Goal: Task Accomplishment & Management: Use online tool/utility

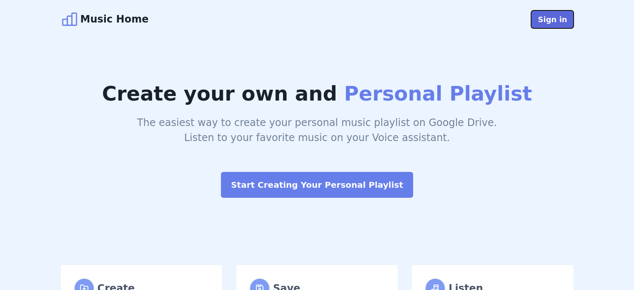
click at [557, 21] on button "Sign in" at bounding box center [552, 19] width 43 height 18
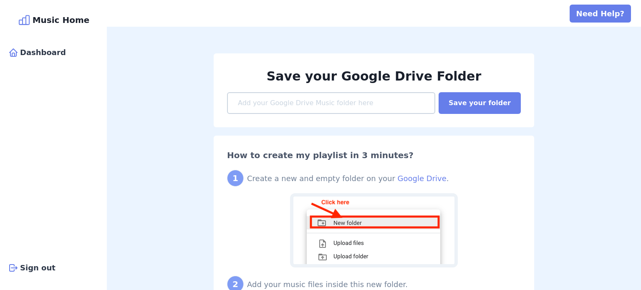
click at [408, 185] on div "1 Create a new and empty folder on your Google Drive ." at bounding box center [374, 178] width 294 height 17
click at [411, 180] on link "Google Drive" at bounding box center [422, 178] width 49 height 9
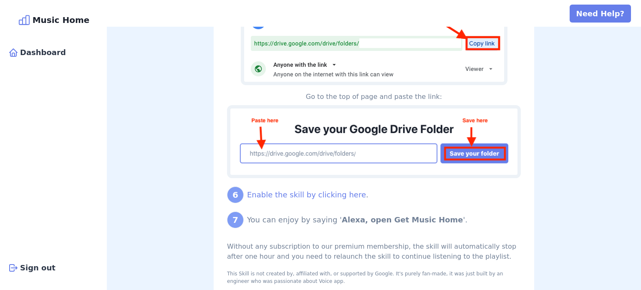
scroll to position [739, 0]
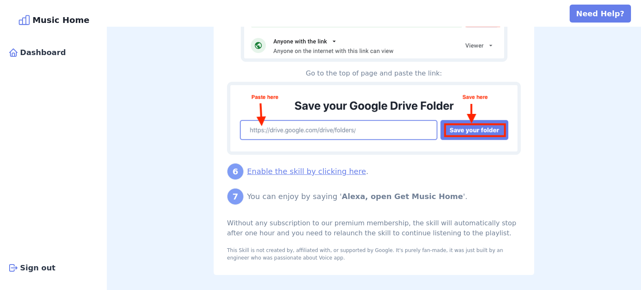
click at [275, 171] on link "Enable the skill by clicking here" at bounding box center [306, 171] width 119 height 9
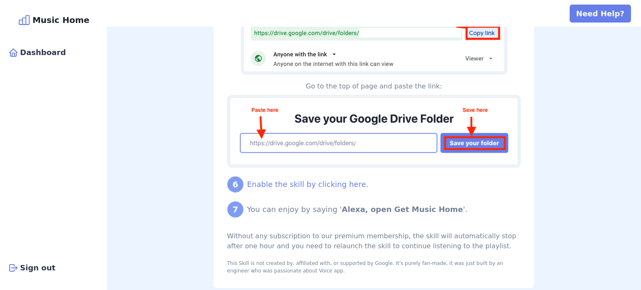
scroll to position [750, 0]
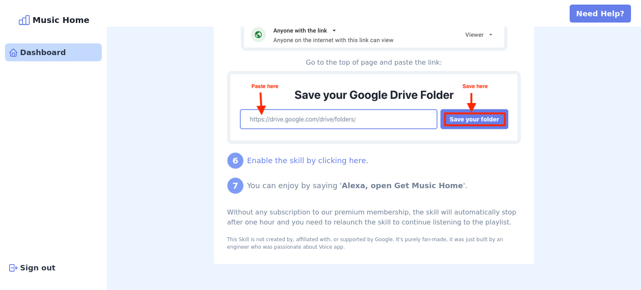
click at [44, 56] on div "Dashboard" at bounding box center [53, 52] width 97 height 18
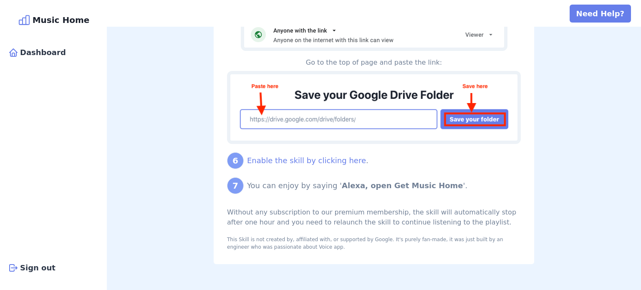
click at [335, 165] on div "Enable the skill by clicking here ." at bounding box center [307, 160] width 121 height 11
click at [343, 156] on link "Enable the skill by clicking here" at bounding box center [306, 160] width 119 height 9
click at [265, 122] on img at bounding box center [374, 107] width 294 height 73
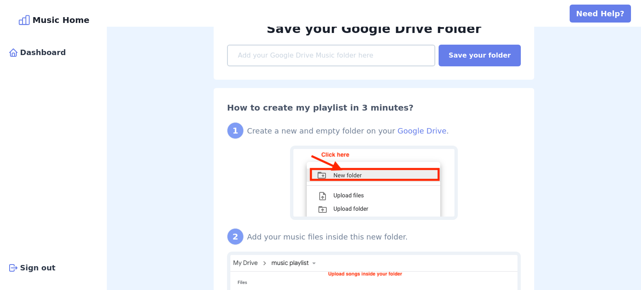
scroll to position [0, 0]
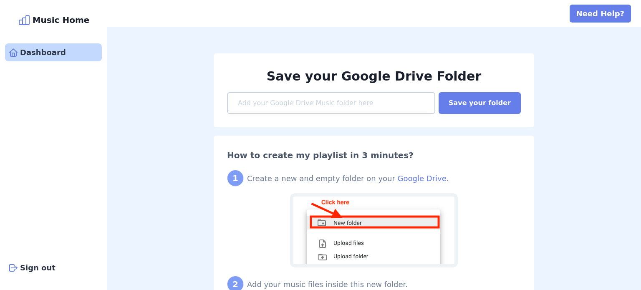
click at [43, 52] on div "Dashboard" at bounding box center [53, 52] width 97 height 18
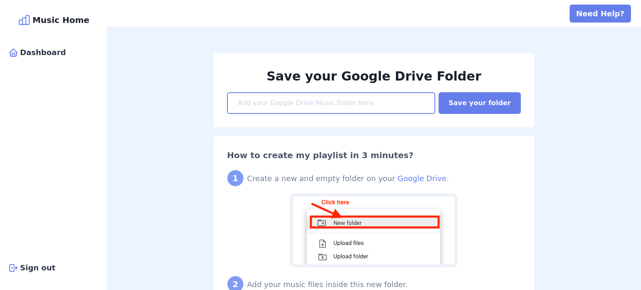
click at [284, 101] on input at bounding box center [331, 103] width 208 height 22
paste input "https://drive.google.com/drive/folders/11kWvfKA7sRpZq4tI-nYjbWB4y77gYCip?usp=sh…"
click at [271, 101] on input "https://drive.google.com/drive/folders/11kWvfKA7sRpZq4tI-nYjbWB4y77gYCip?usp=sh…" at bounding box center [331, 103] width 208 height 22
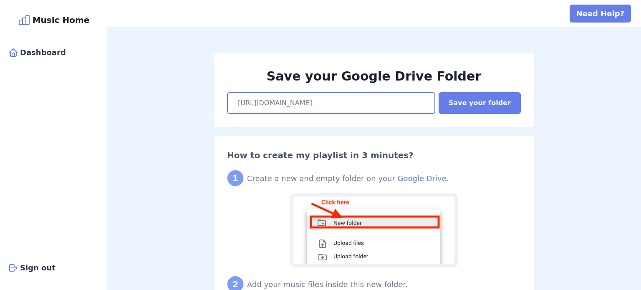
click at [271, 101] on input "https://drive.google.com/drive/folders/11kWvfKA7sRpZq4tI-nYjbWB4y77gYCip?usp=sh…" at bounding box center [331, 103] width 208 height 22
paste input "drive_link"
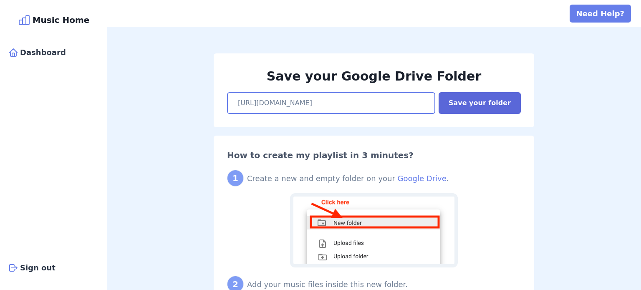
type input "https://drive.google.com/drive/folders/11kWvfKA7sRpZq4tI-nYjbWB4y77gYCip?usp=dr…"
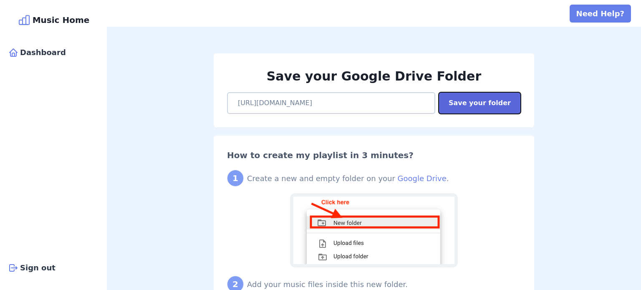
click at [486, 98] on button "Save your folder" at bounding box center [479, 103] width 82 height 22
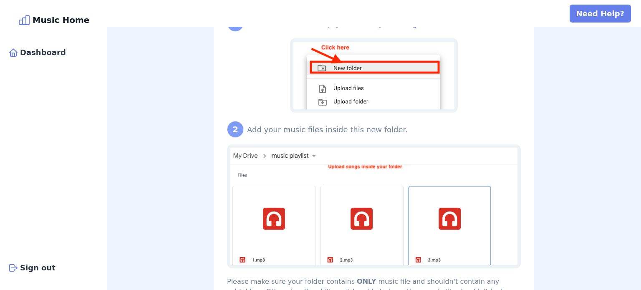
scroll to position [0, 0]
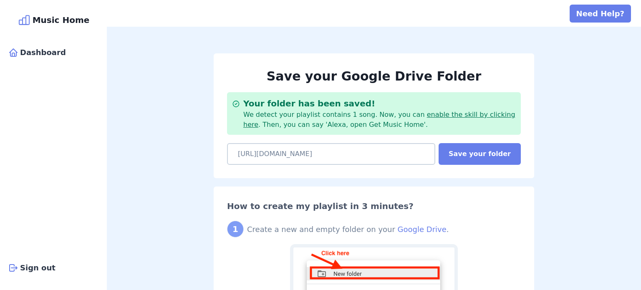
click at [433, 115] on link "enable the skill by clicking here" at bounding box center [379, 120] width 272 height 18
